Goal: Navigation & Orientation: Find specific page/section

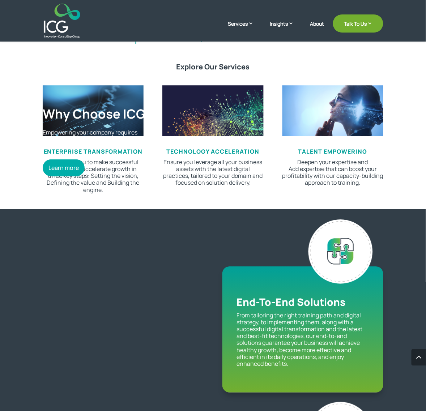
scroll to position [678, 0]
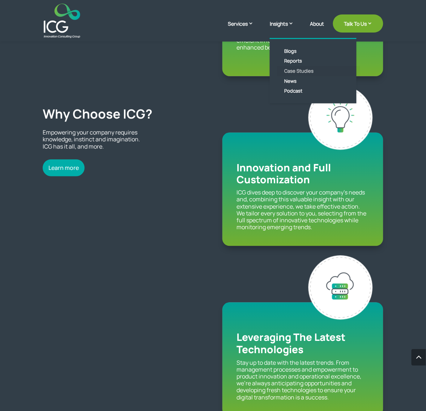
click at [298, 71] on link "Case Studies" at bounding box center [318, 71] width 83 height 10
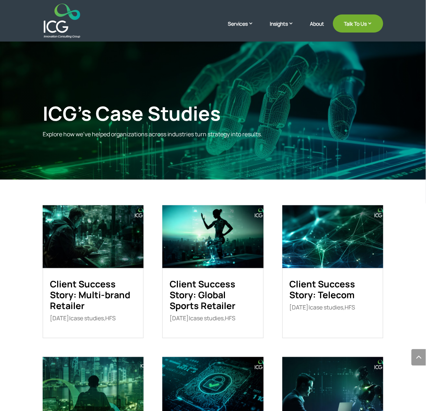
drag, startPoint x: 116, startPoint y: 41, endPoint x: 84, endPoint y: -20, distance: 68.7
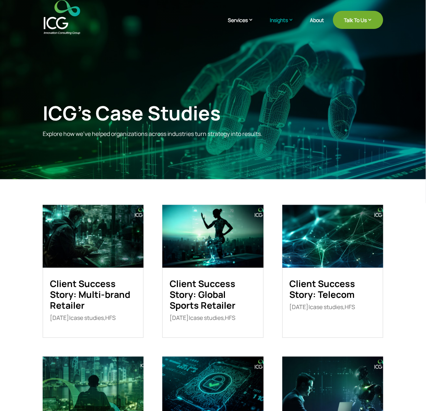
click at [54, 26] on img at bounding box center [62, 17] width 37 height 34
